Goal: Transaction & Acquisition: Book appointment/travel/reservation

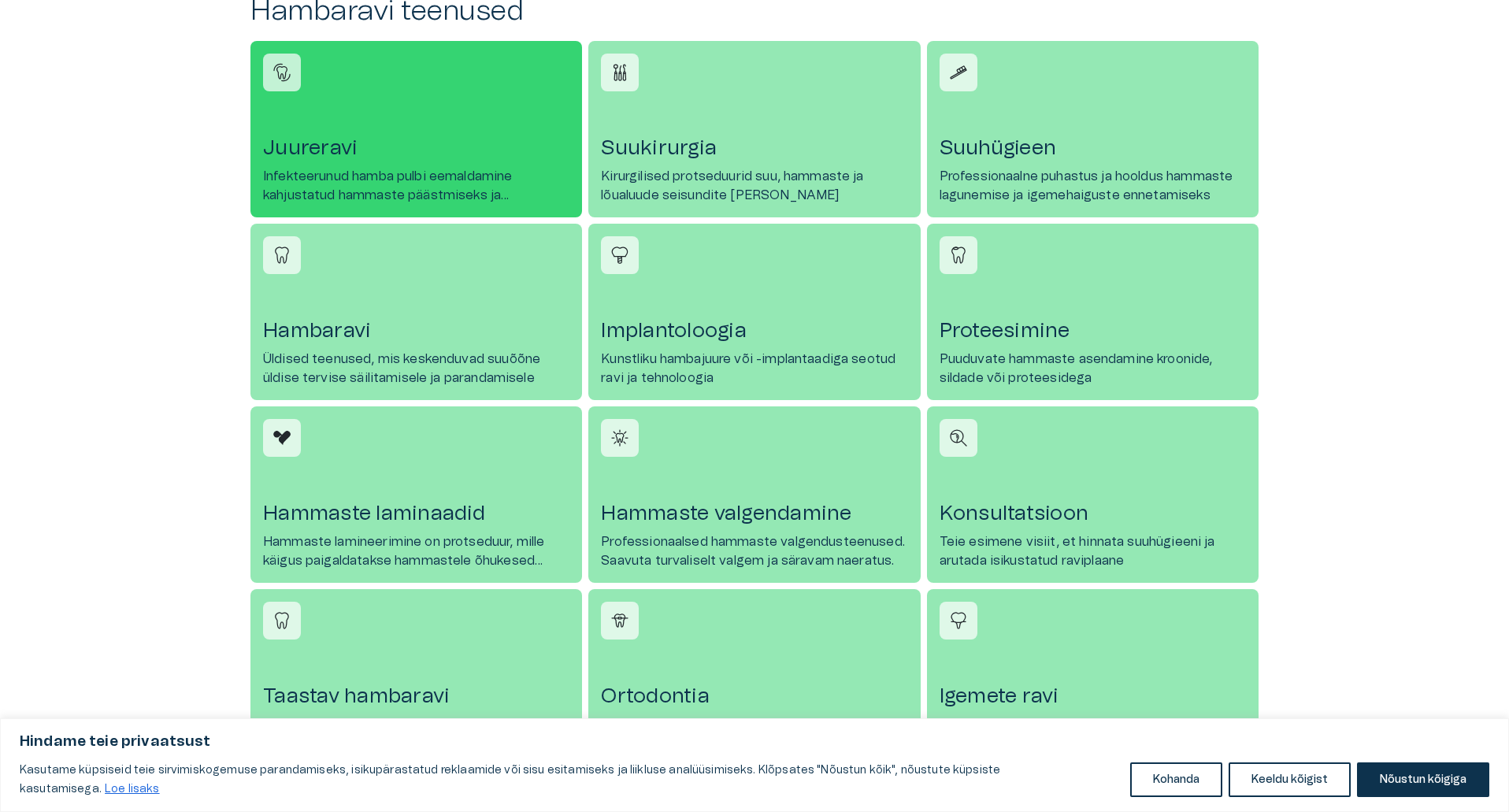
scroll to position [709, 0]
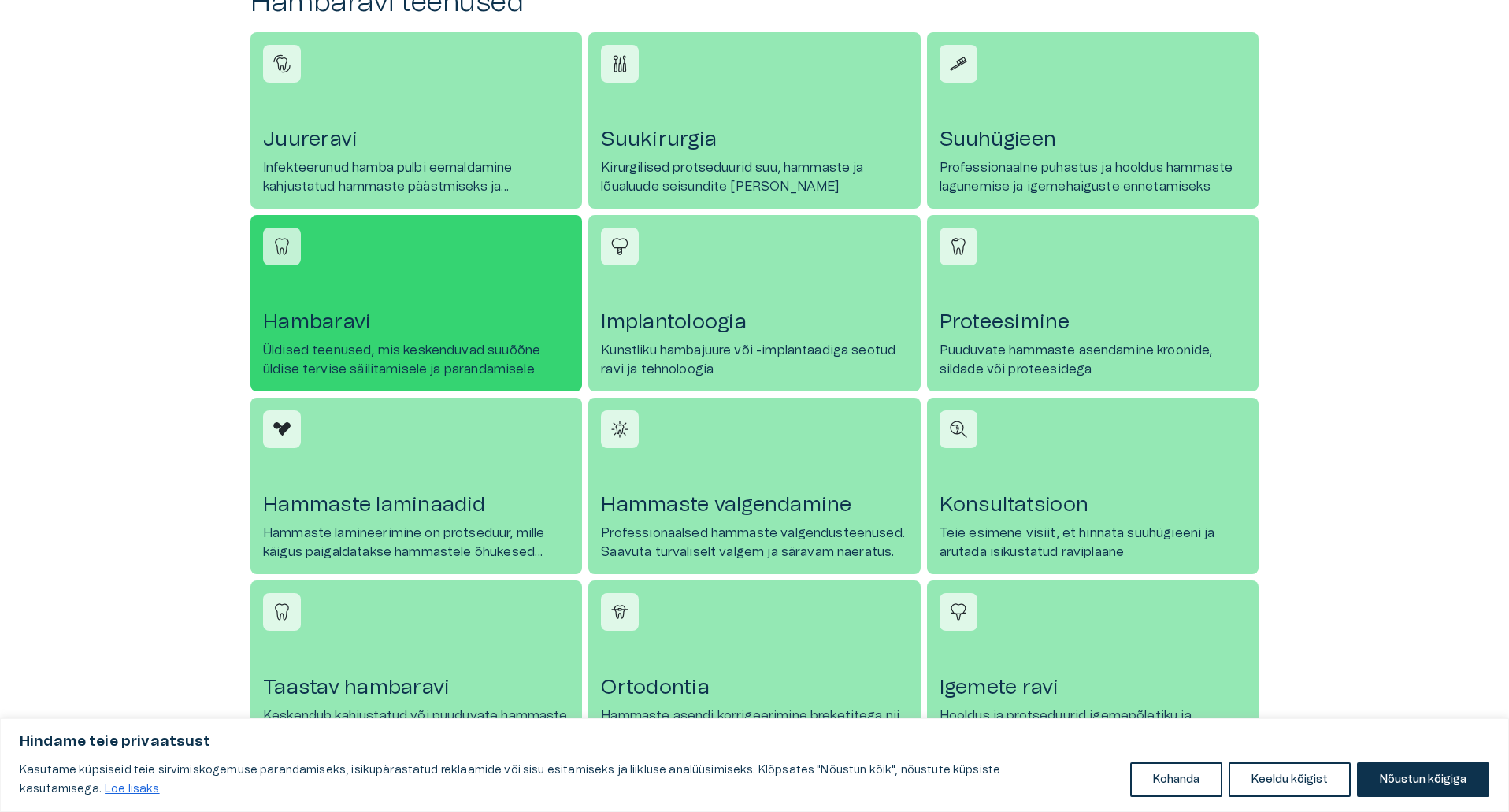
click at [298, 327] on h4 "Hambaravi" at bounding box center [416, 322] width 307 height 25
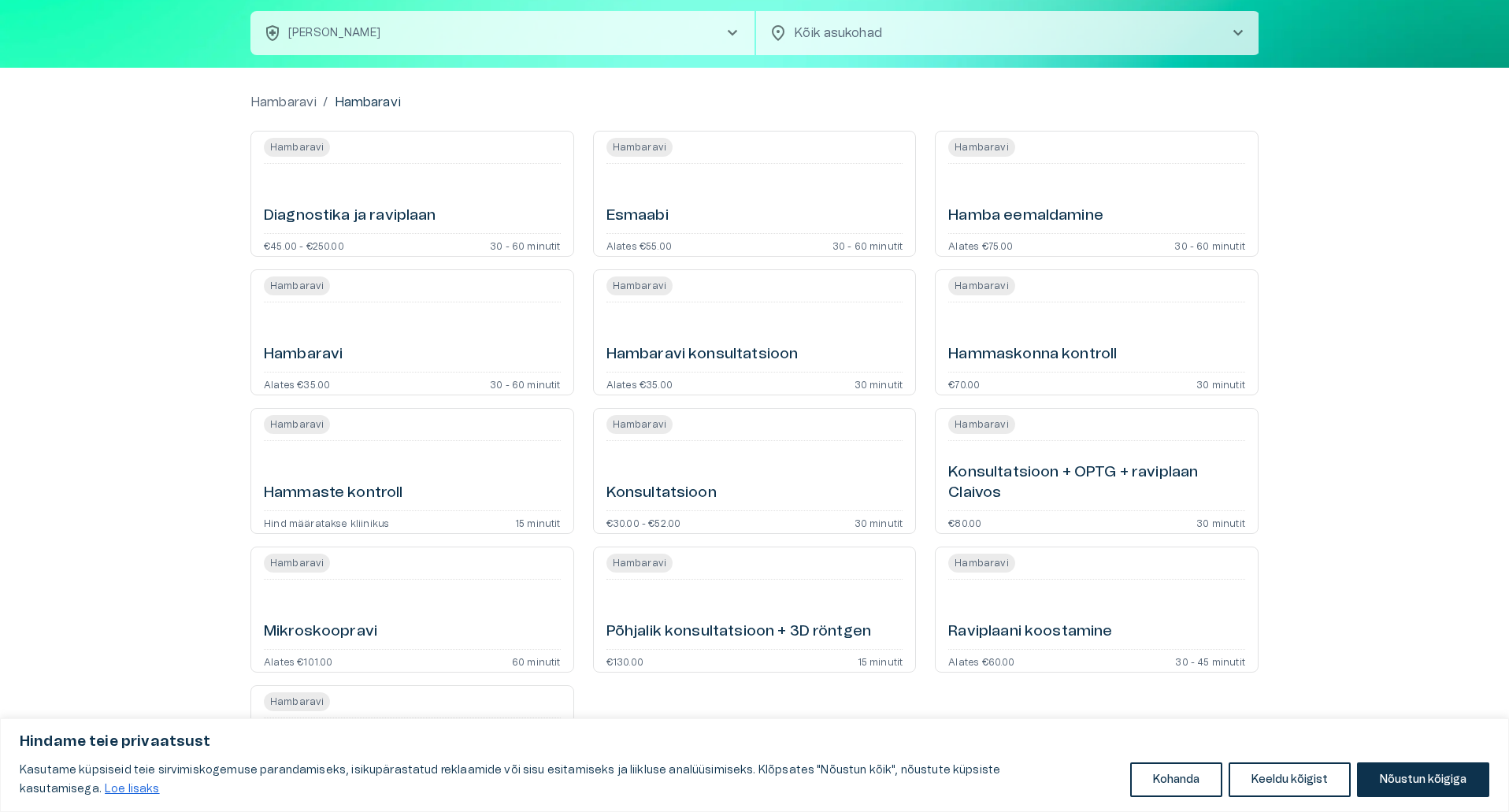
scroll to position [198, 0]
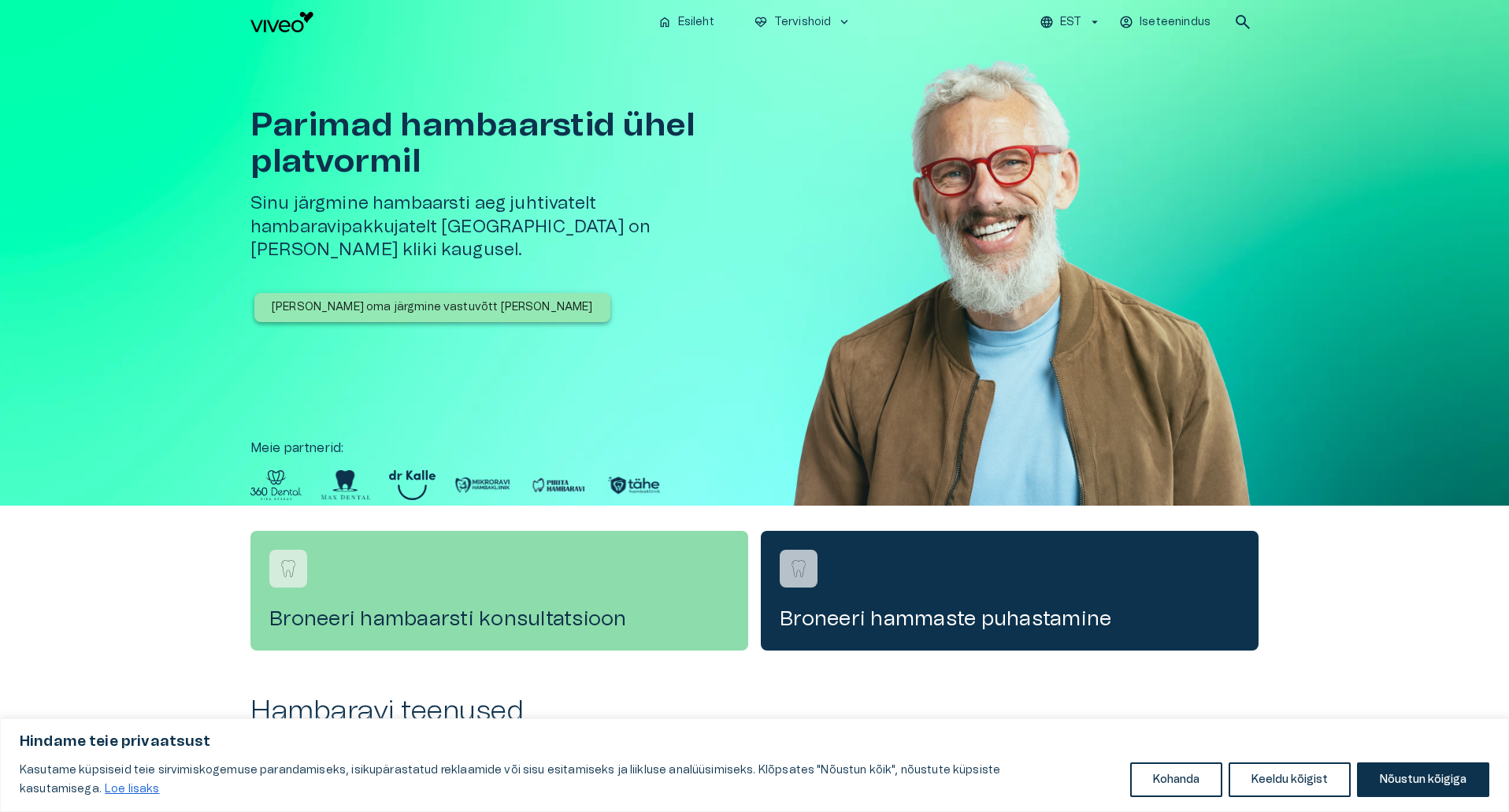
click at [453, 601] on div "Broneeri hambaarsti konsultatsioon" at bounding box center [499, 591] width 498 height 120
